Goal: Information Seeking & Learning: Understand process/instructions

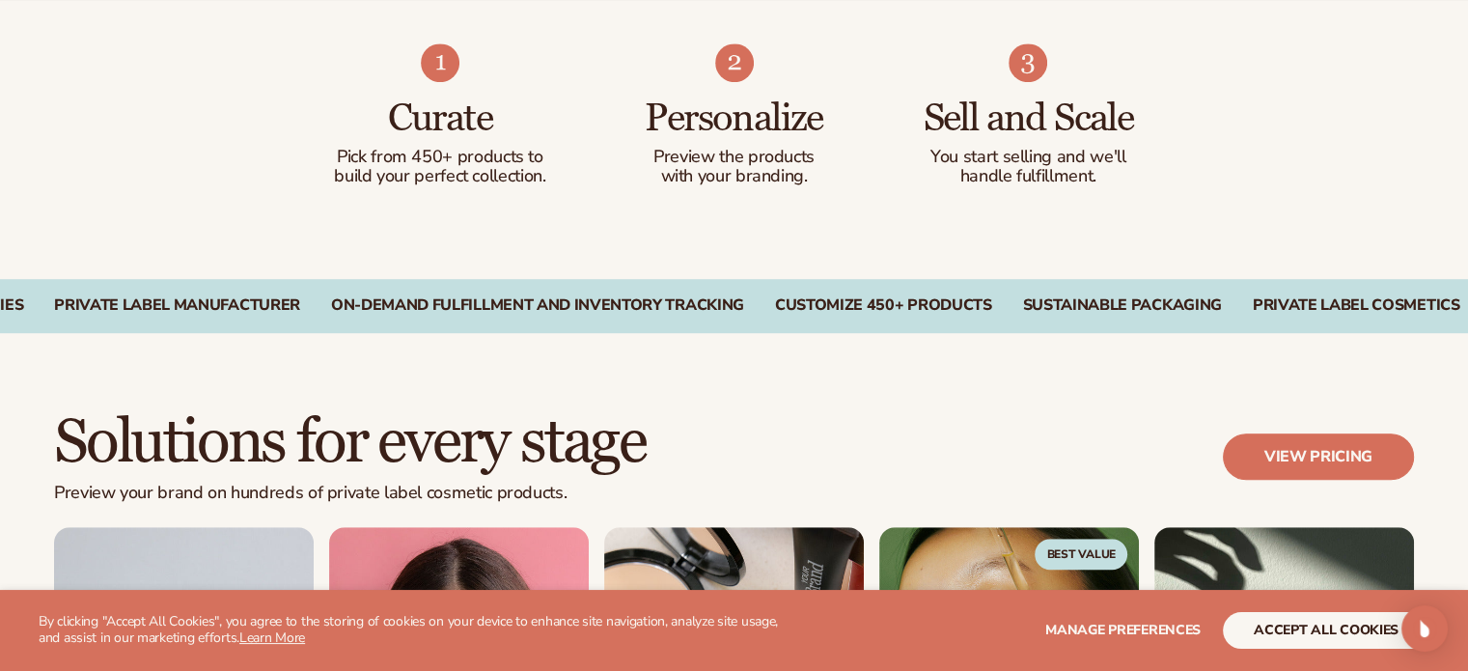
scroll to position [1834, 0]
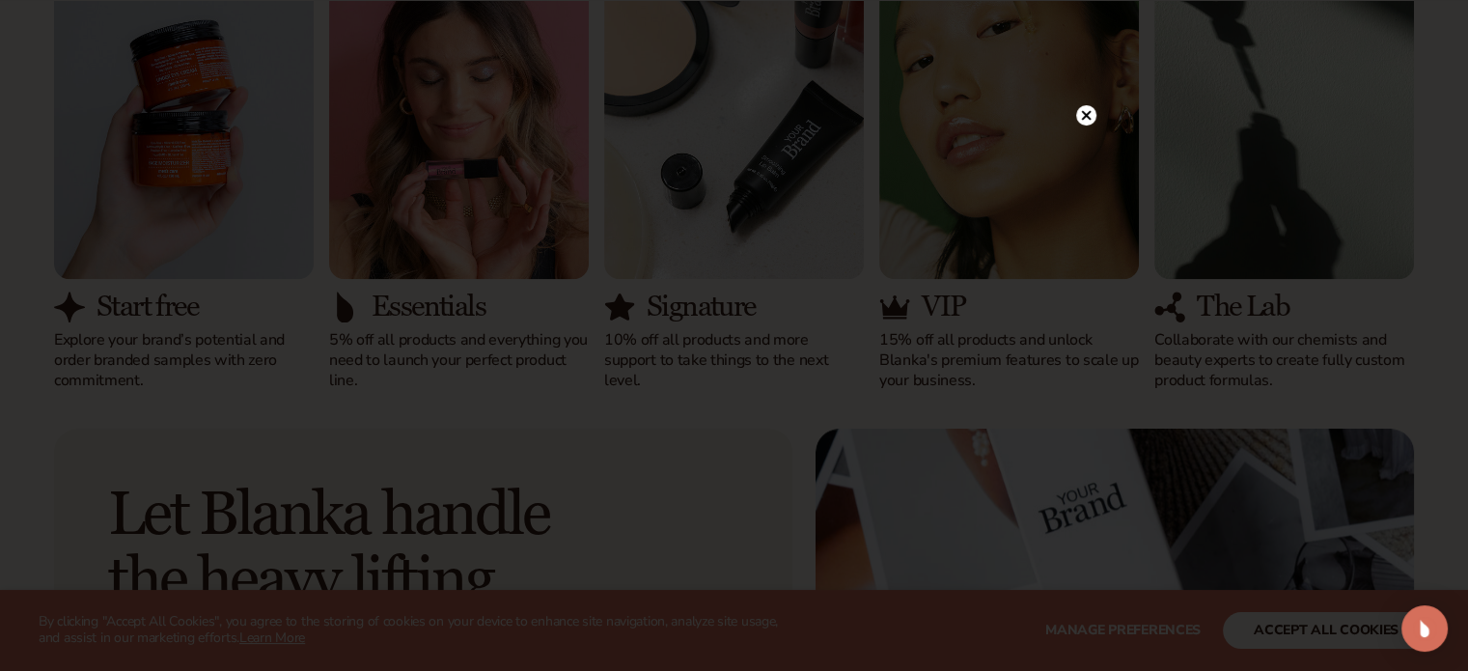
drag, startPoint x: 1081, startPoint y: 119, endPoint x: 1056, endPoint y: 134, distance: 29.5
click at [1081, 119] on icon at bounding box center [1086, 116] width 10 height 10
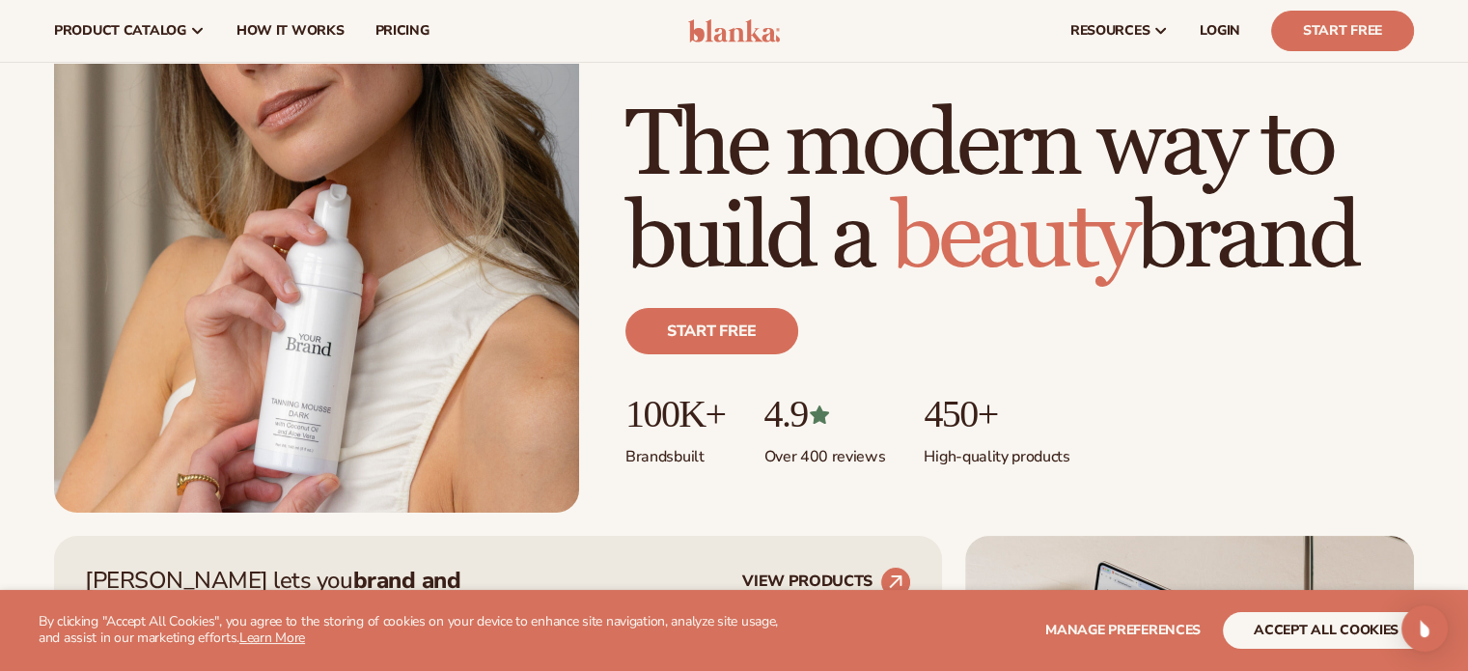
scroll to position [0, 0]
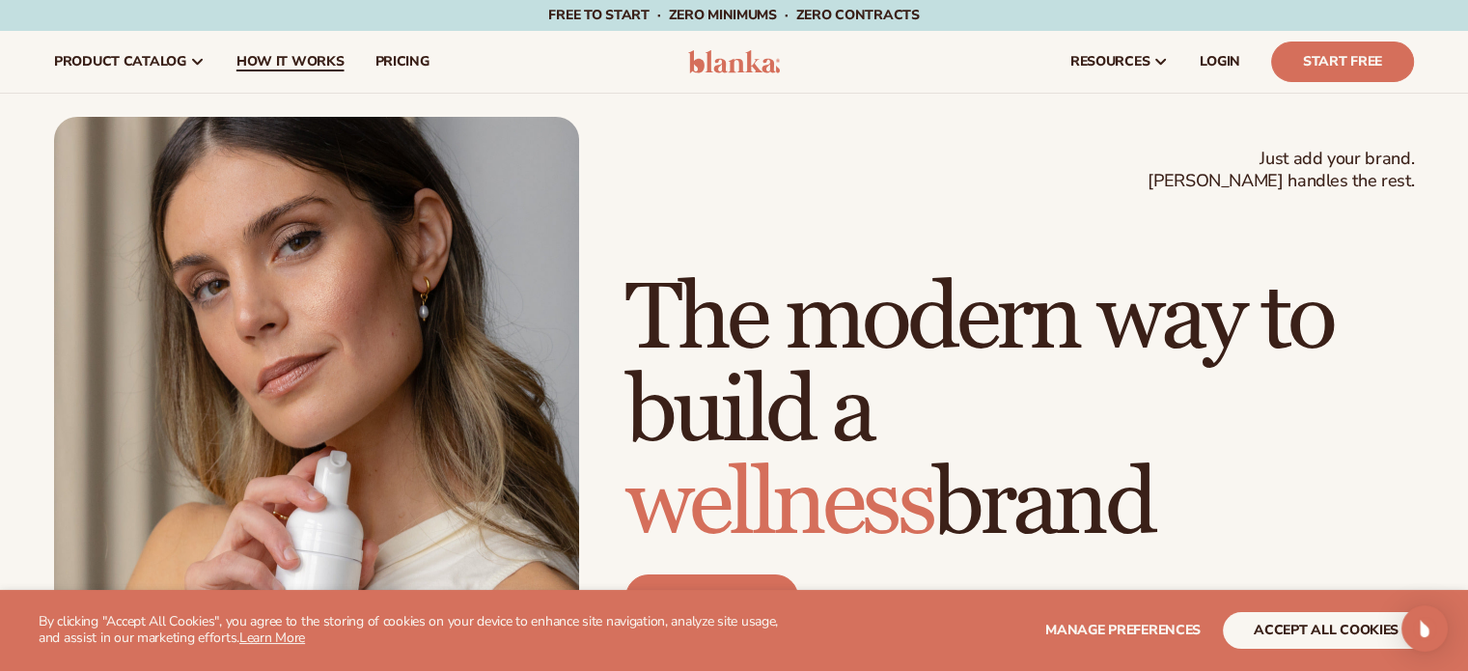
click at [291, 69] on span "How It Works" at bounding box center [291, 61] width 108 height 15
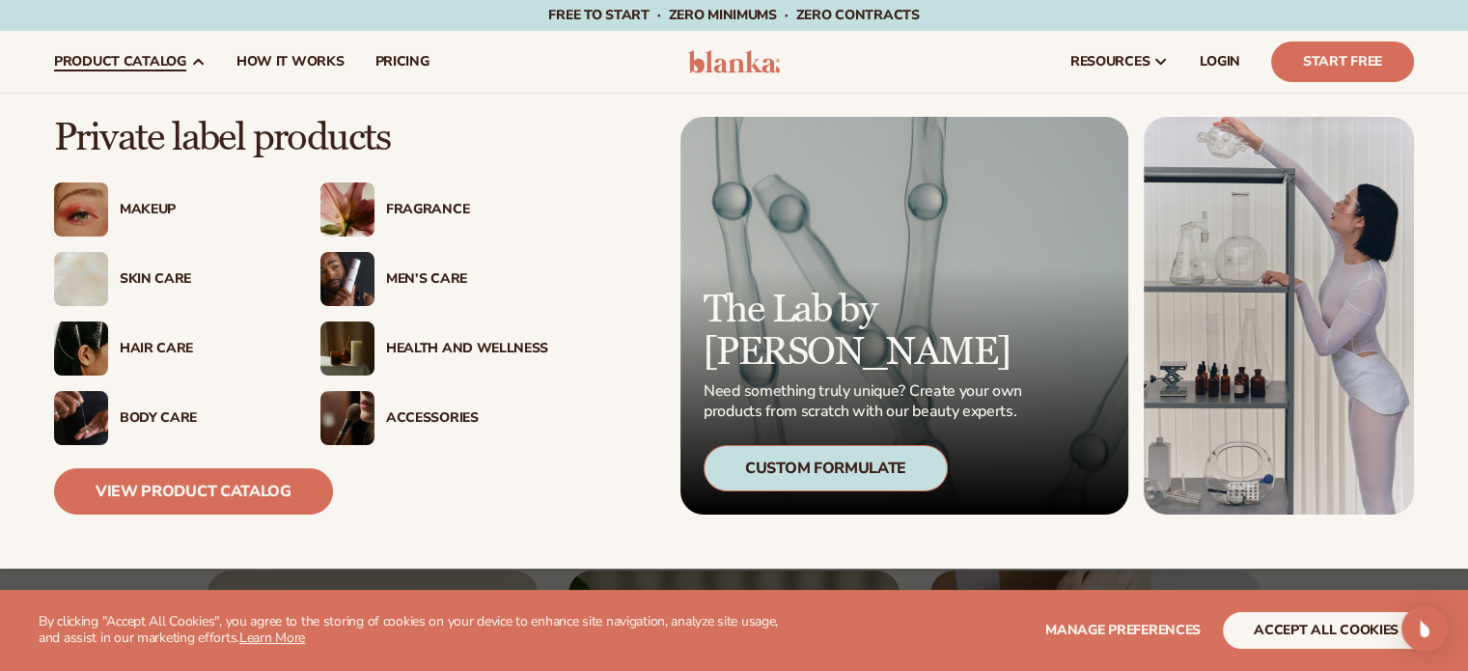
click at [104, 45] on link "product catalog" at bounding box center [130, 62] width 182 height 62
